Goal: Task Accomplishment & Management: Use online tool/utility

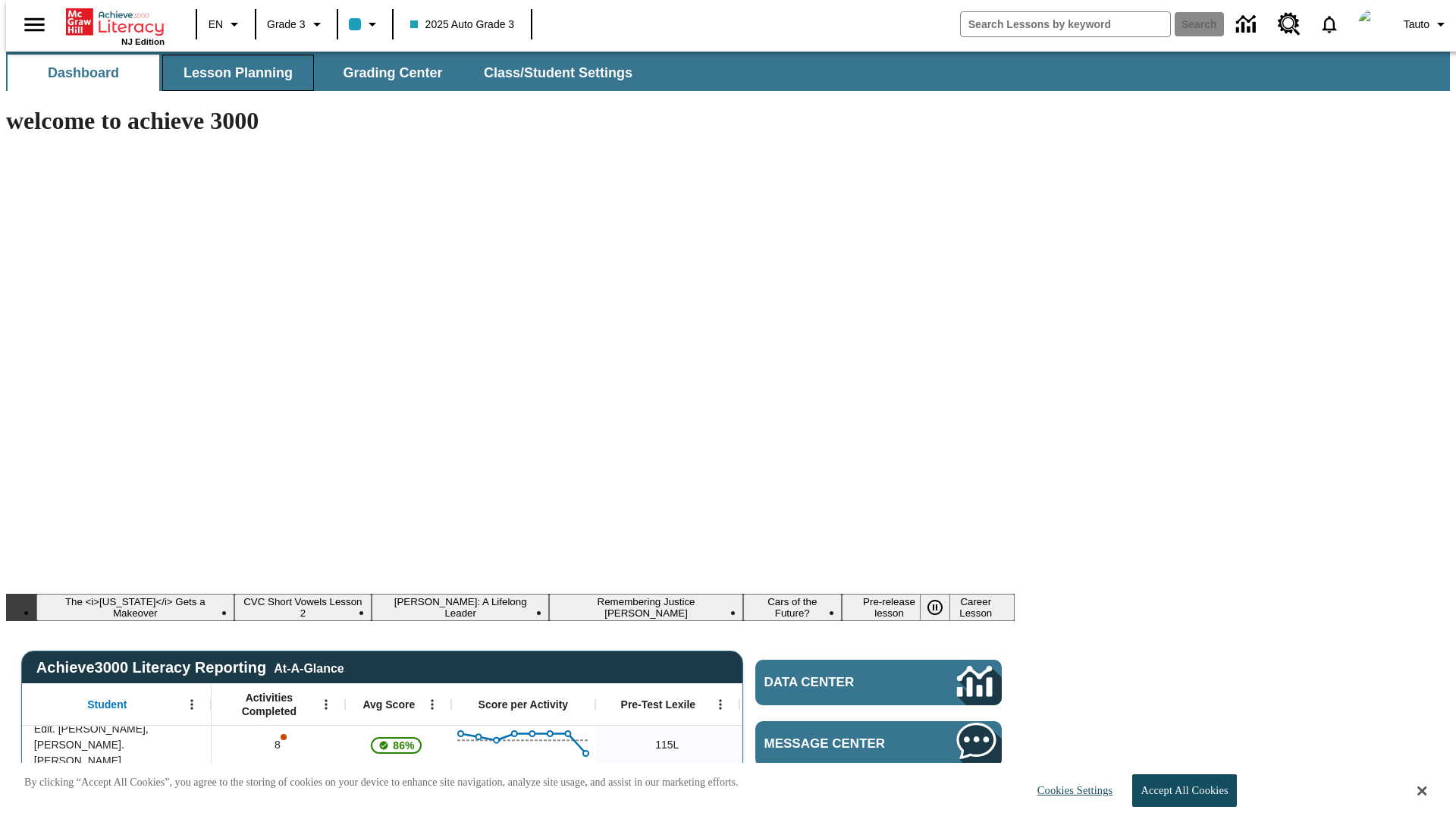
click at [232, 73] on span "Lesson Planning" at bounding box center [238, 73] width 109 height 17
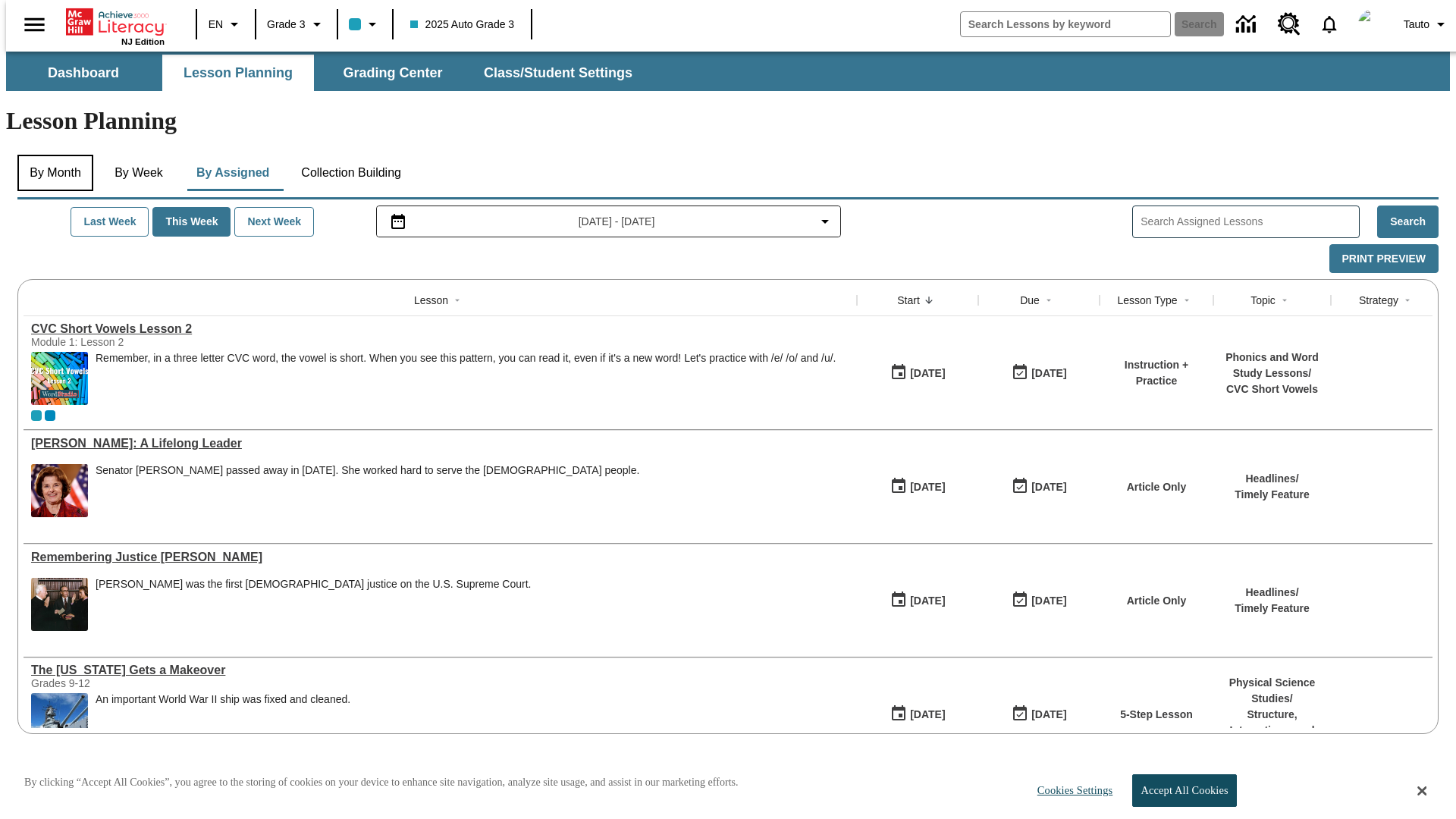
click at [51, 155] on button "By Month" at bounding box center [55, 173] width 76 height 36
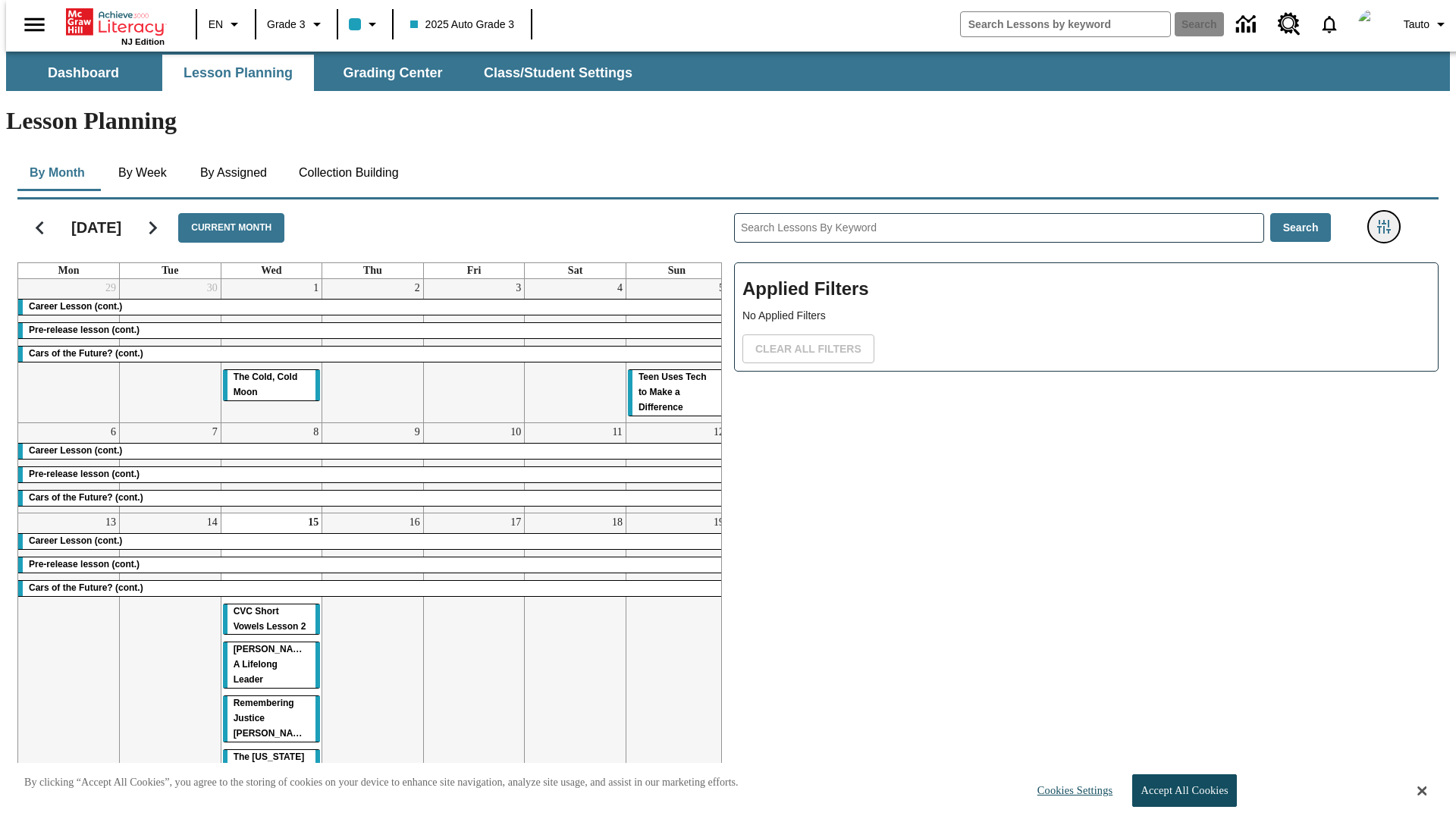
click at [1389, 220] on icon "Filters Side menu" at bounding box center [1384, 226] width 14 height 14
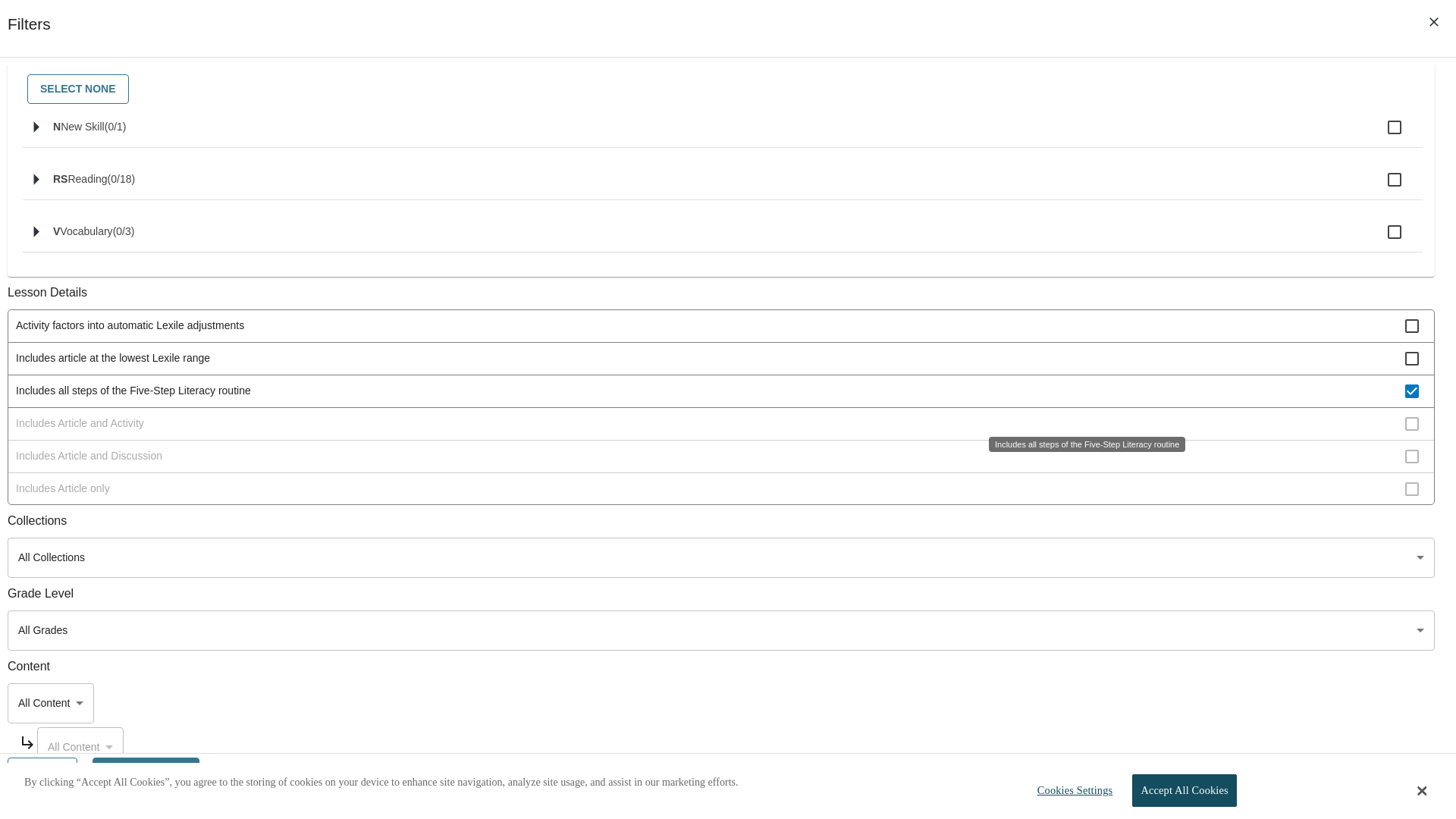
click at [1082, 399] on span "Includes all steps of the Five-Step Literacy routine" at bounding box center [711, 391] width 1390 height 16
checkbox input "false"
click at [1082, 452] on div "Includes all steps of the Five-Step Literacy routine" at bounding box center [1087, 445] width 197 height 15
click at [1082, 416] on span "Includes Article and Activity" at bounding box center [711, 423] width 1390 height 16
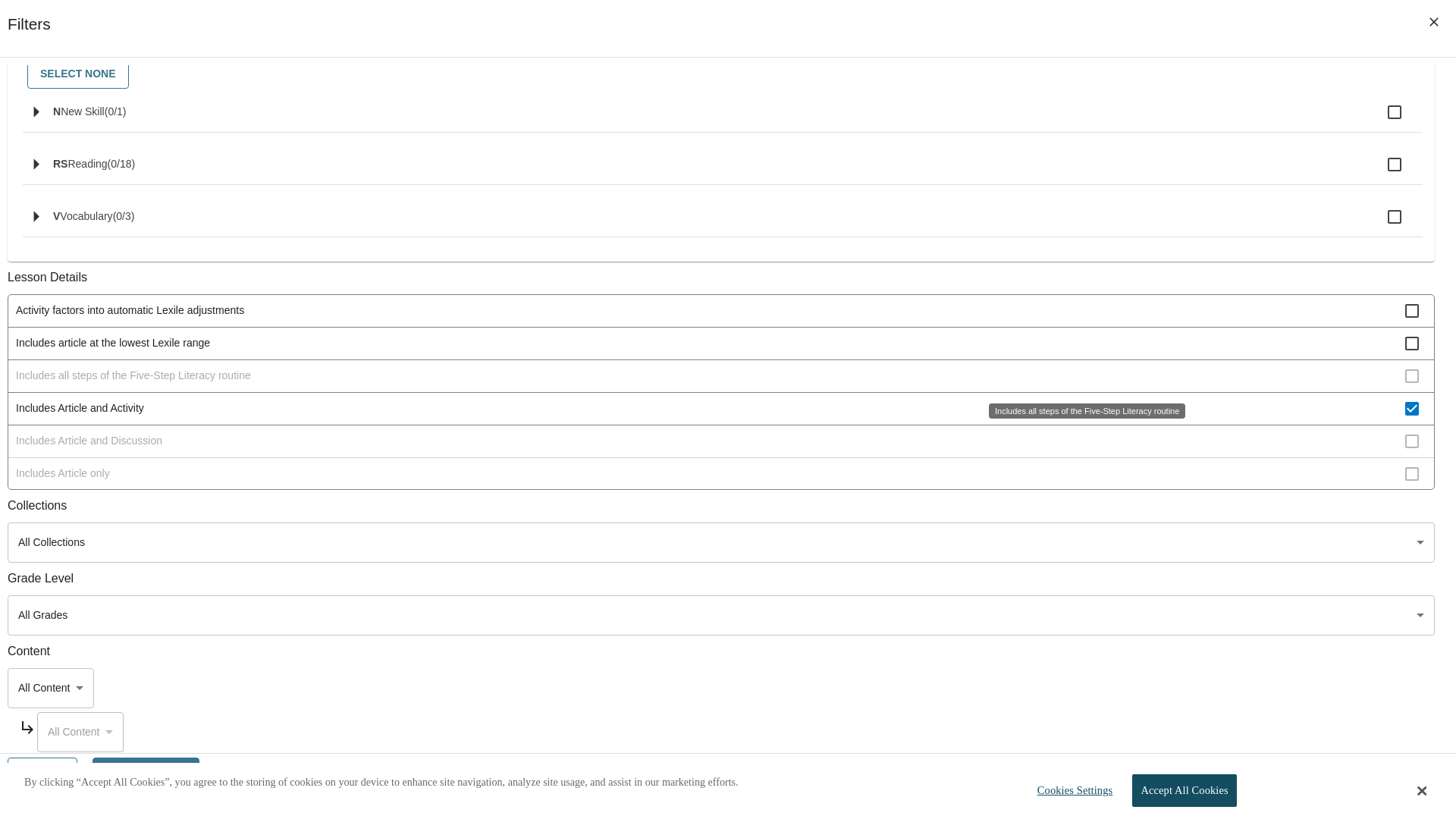
scroll to position [17, 0]
click at [1082, 399] on span "Includes Article and Activity" at bounding box center [711, 391] width 1390 height 16
checkbox input "false"
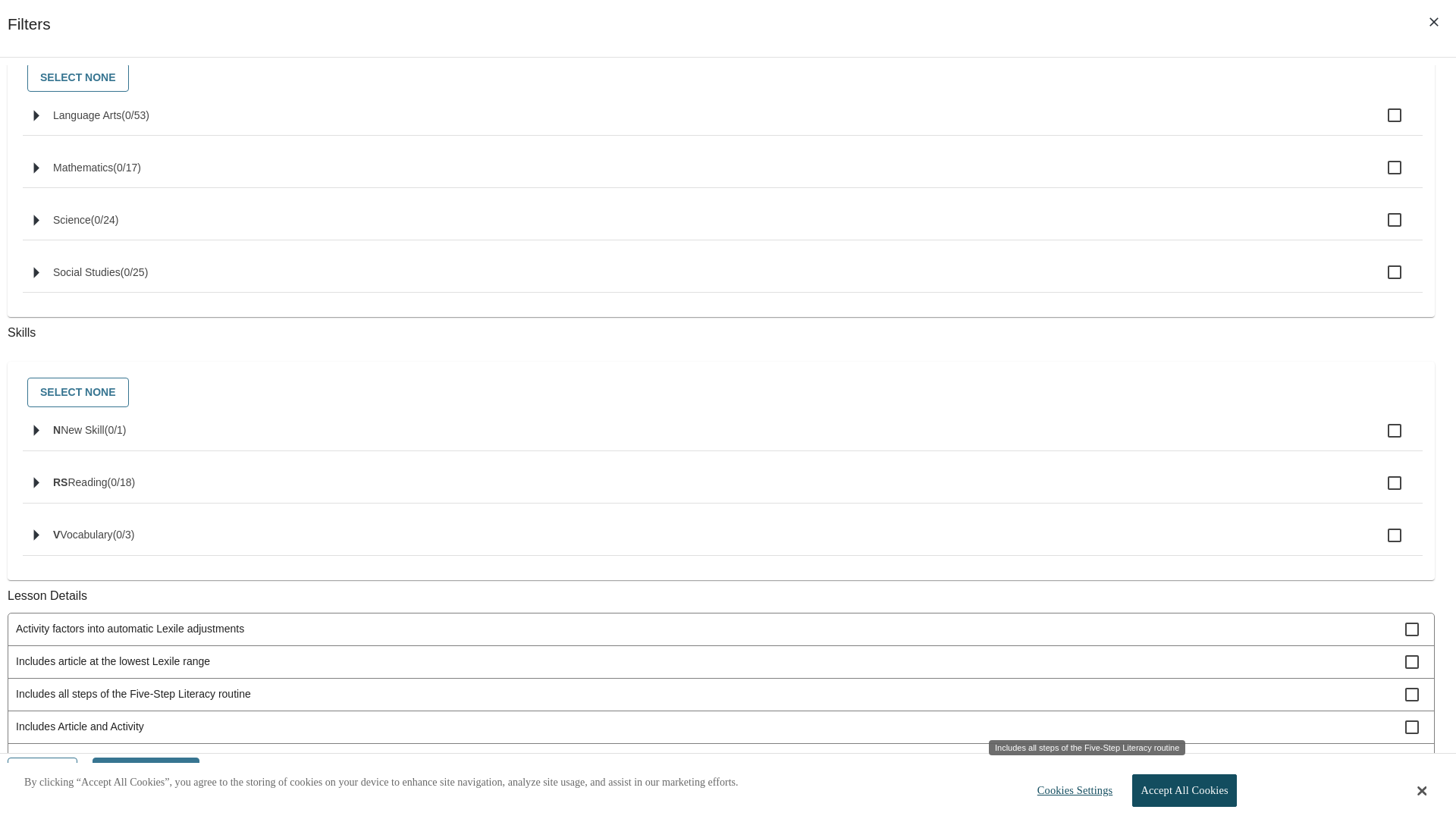
click at [1082, 752] on span "Includes Article and Discussion" at bounding box center [711, 759] width 1390 height 16
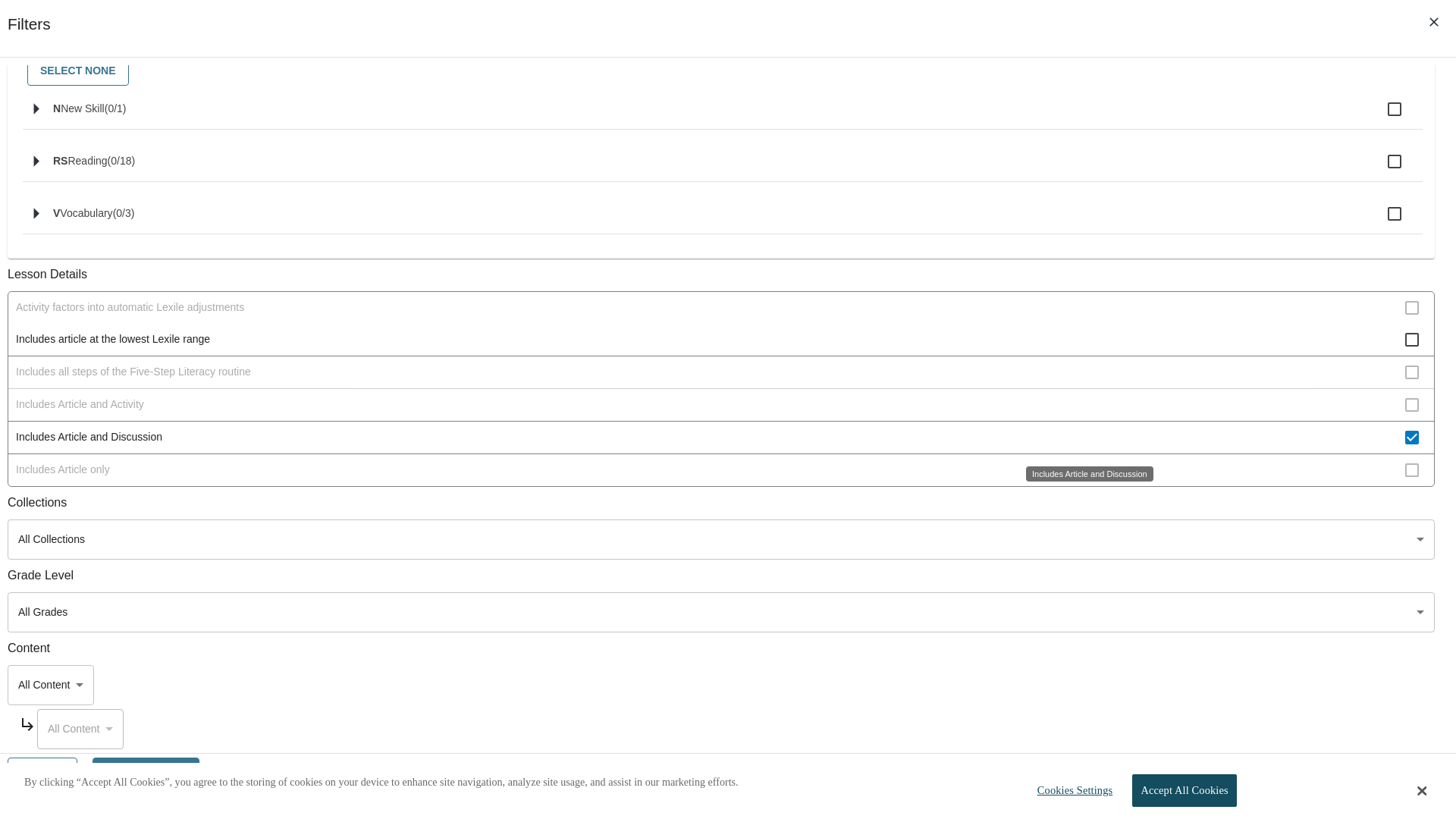
click at [1082, 439] on span "Includes Article and Discussion" at bounding box center [711, 437] width 1390 height 16
checkbox input "false"
click at [1082, 479] on span "Includes Article only" at bounding box center [711, 470] width 1390 height 16
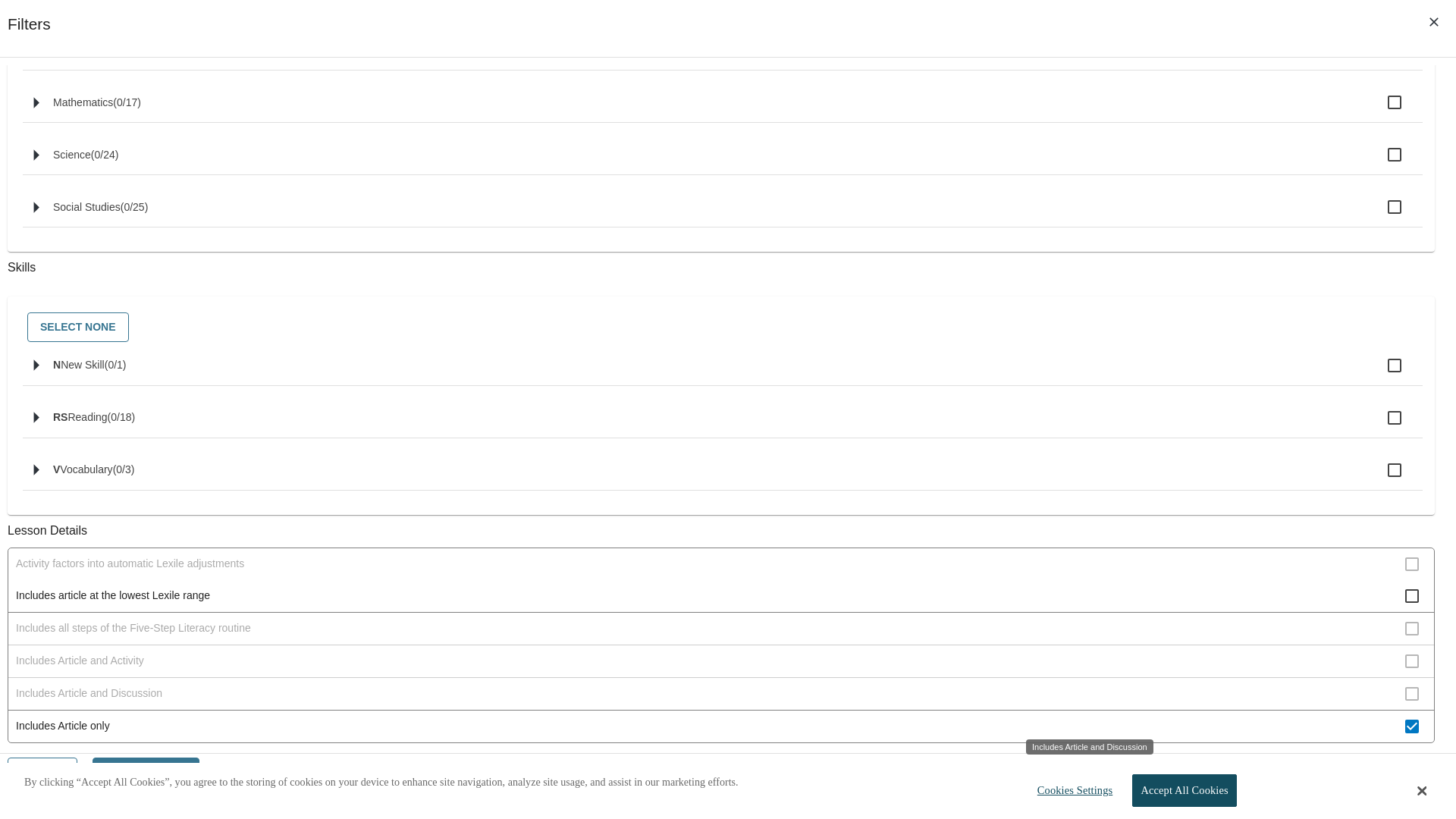
scroll to position [357, 0]
click at [1082, 719] on span "Includes Article only" at bounding box center [711, 726] width 1390 height 16
checkbox input "false"
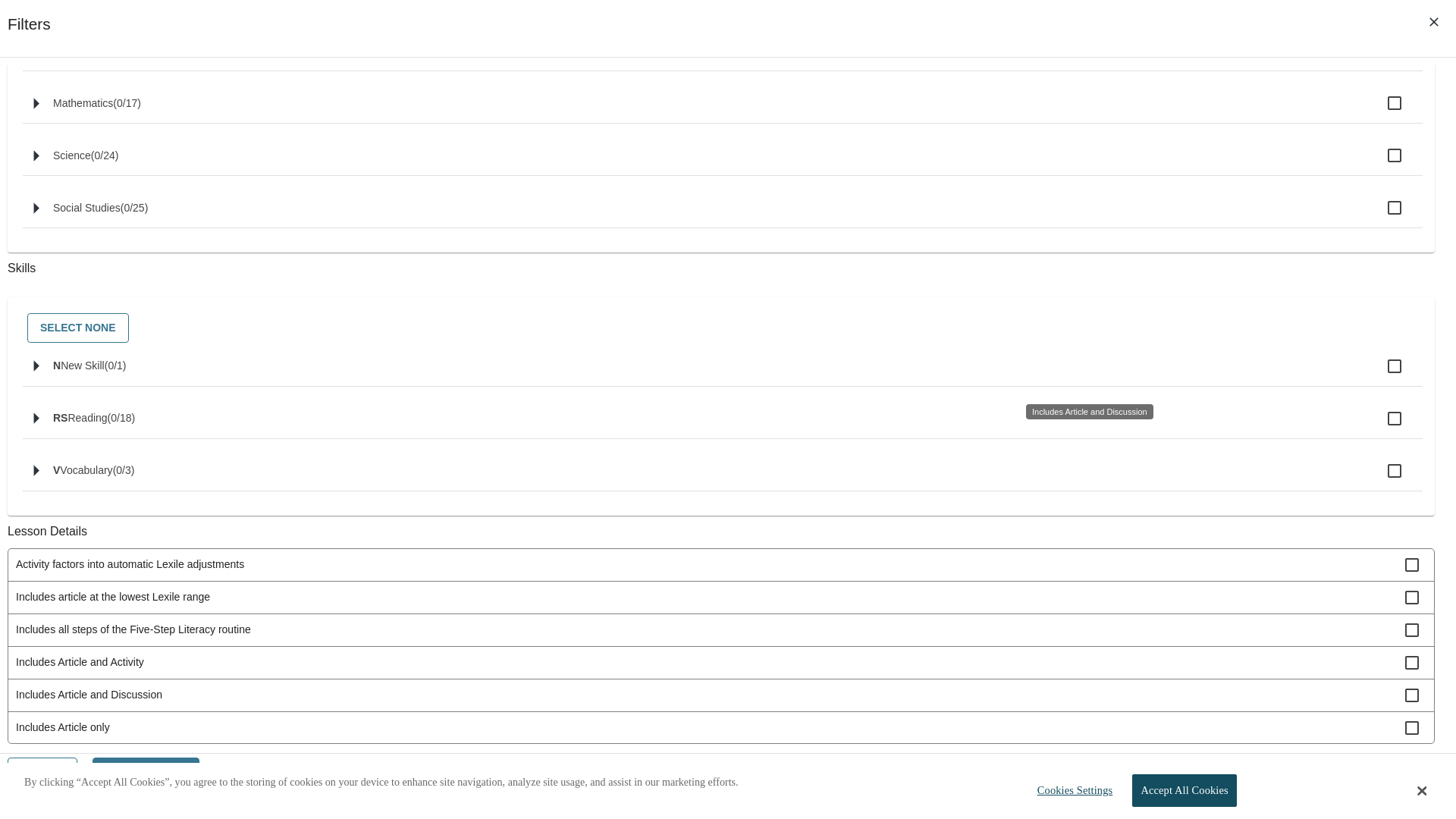
scroll to position [612, 0]
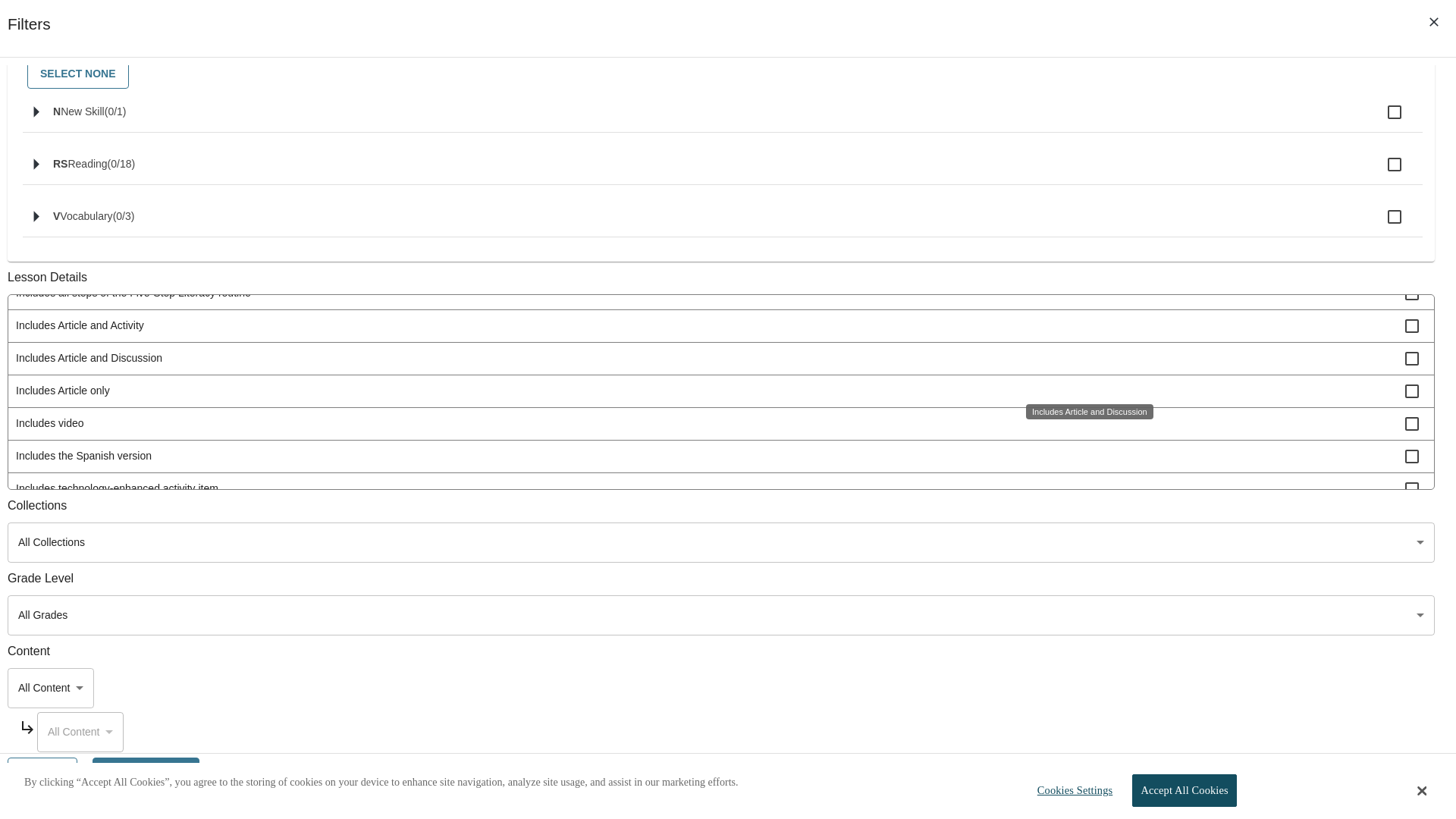
click at [1082, 497] on span "Includes technology-enhanced activity item" at bounding box center [711, 488] width 1390 height 16
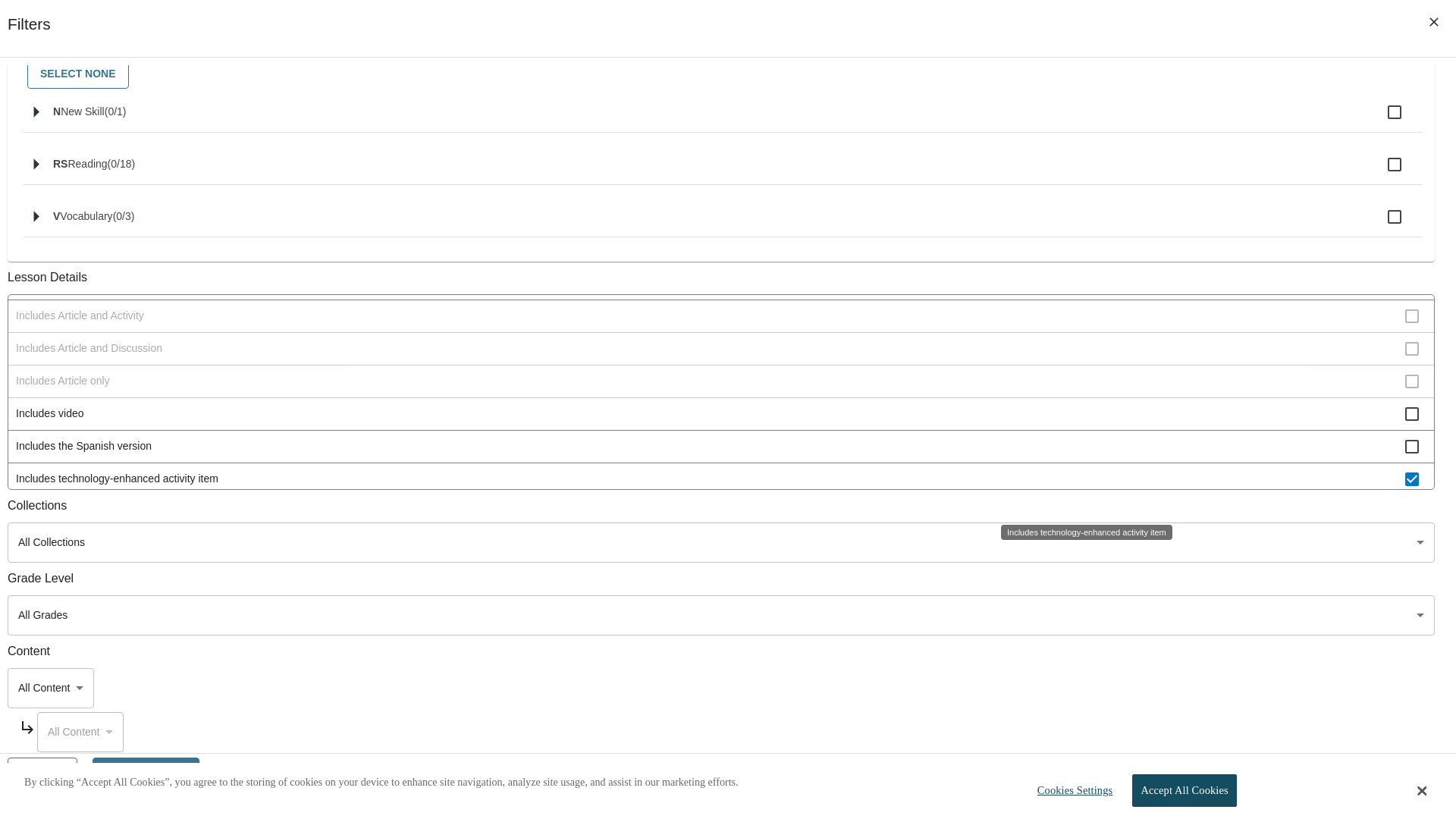
click at [1082, 487] on span "Includes technology-enhanced activity item" at bounding box center [711, 479] width 1390 height 16
checkbox input "false"
click at [1082, 504] on span "Includes Instruction and Activity" at bounding box center [711, 512] width 1390 height 16
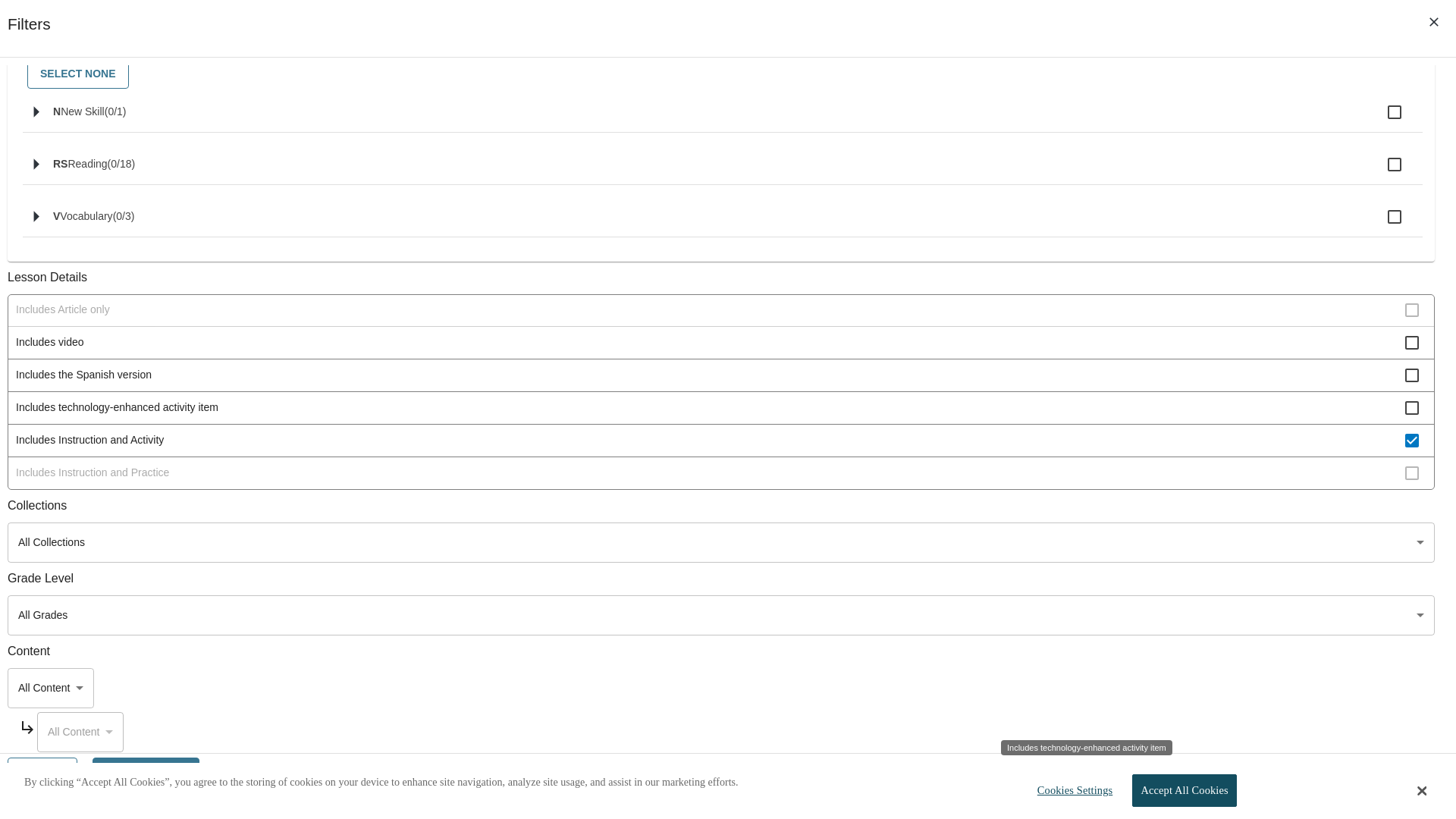
scroll to position [631, 0]
click at [1082, 437] on span "Includes Instruction and Activity" at bounding box center [711, 437] width 1390 height 16
checkbox input "false"
click at [1082, 478] on span "Includes Instruction and Practice" at bounding box center [711, 469] width 1390 height 16
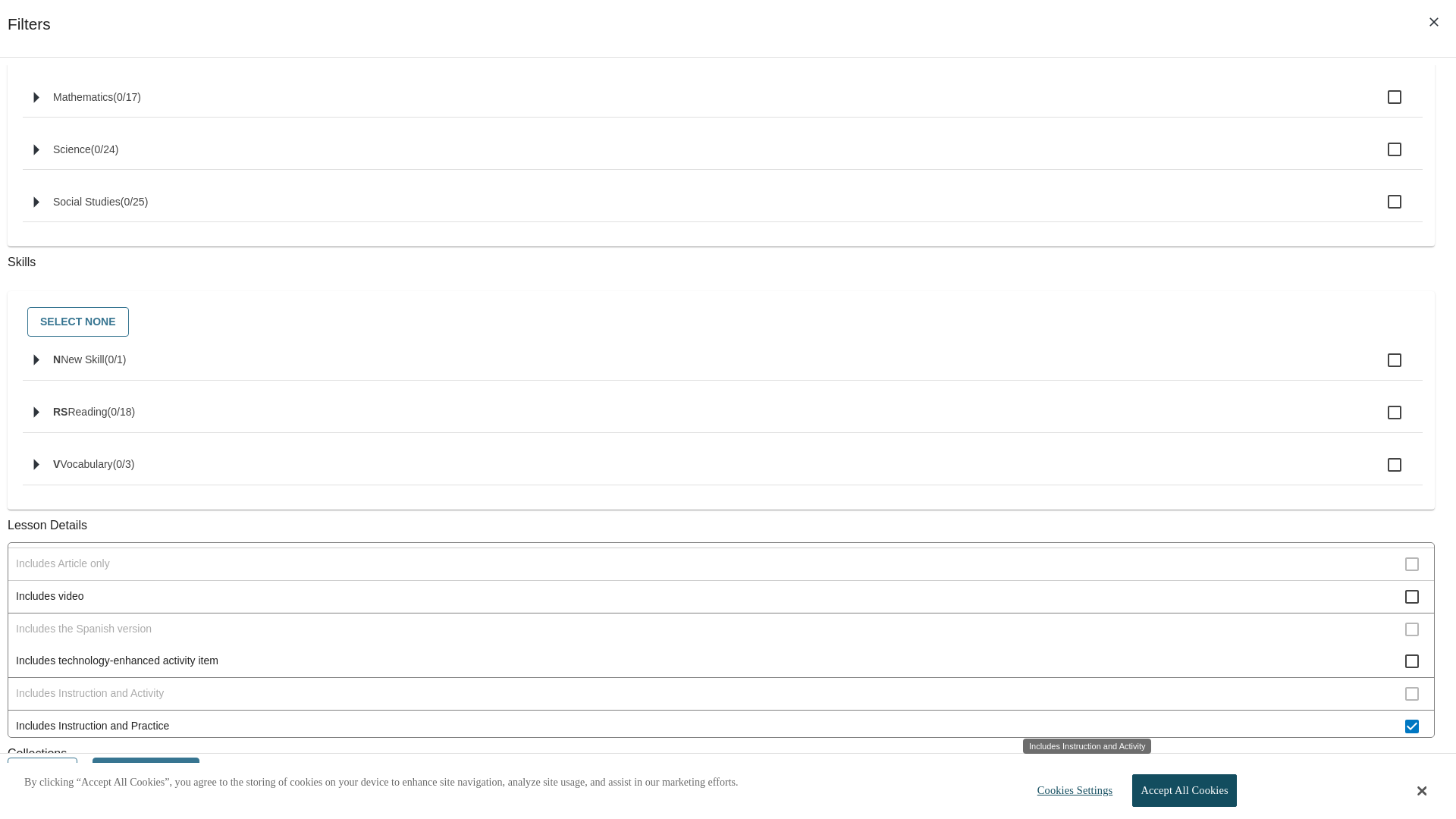
click at [1082, 718] on span "Includes Instruction and Practice" at bounding box center [711, 726] width 1390 height 16
checkbox input "false"
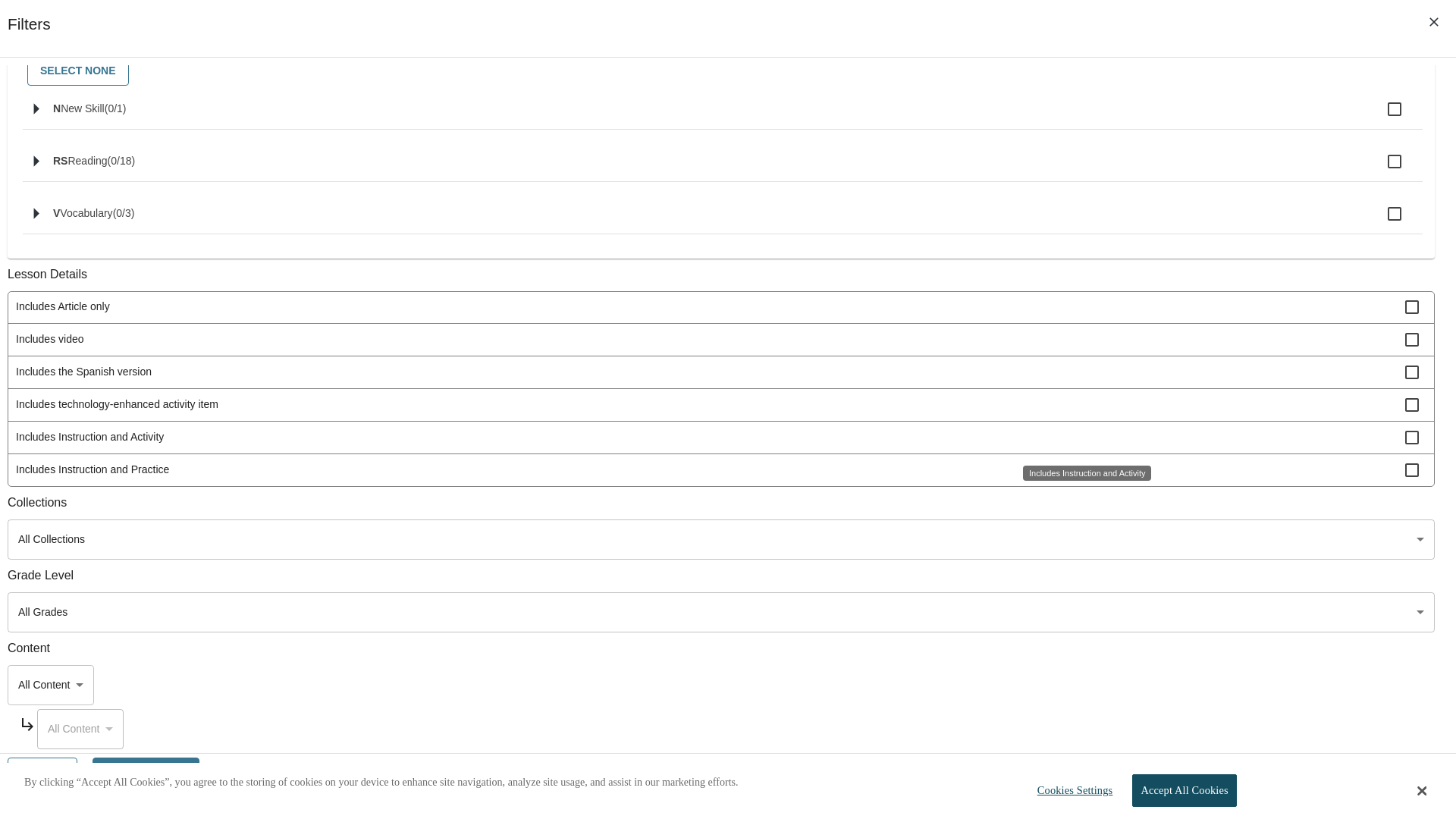
click at [1082, 152] on span "Activity factors into automatic Lexile adjustments" at bounding box center [711, 143] width 1390 height 16
checkbox input "true"
